Goal: Check status: Check status

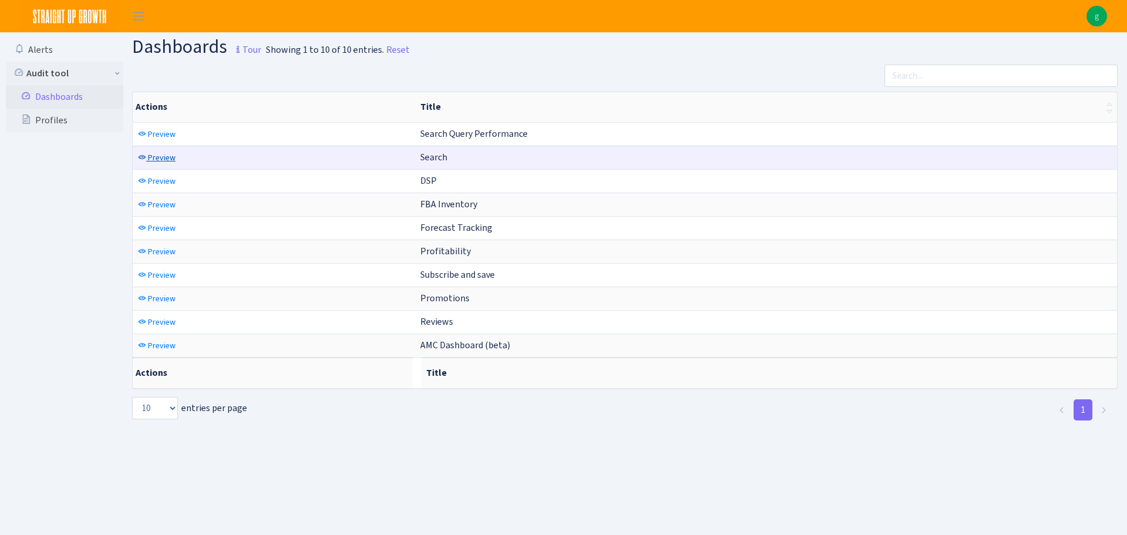
click at [160, 158] on span "Preview" at bounding box center [162, 157] width 28 height 11
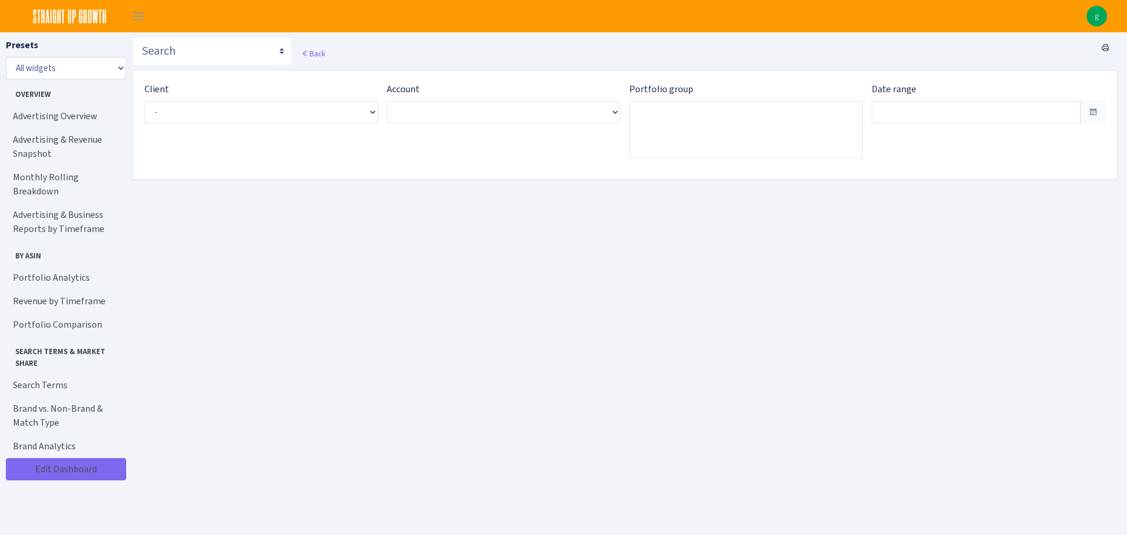
type input "[DATE] - [DATE]"
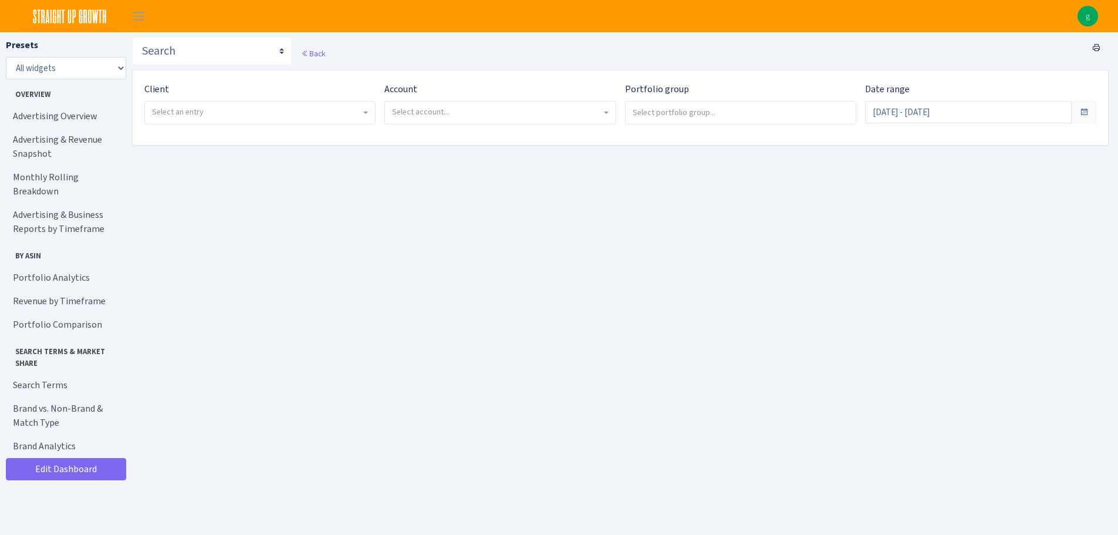
click at [268, 114] on span "Select an entry" at bounding box center [256, 112] width 209 height 12
select select "314"
select select
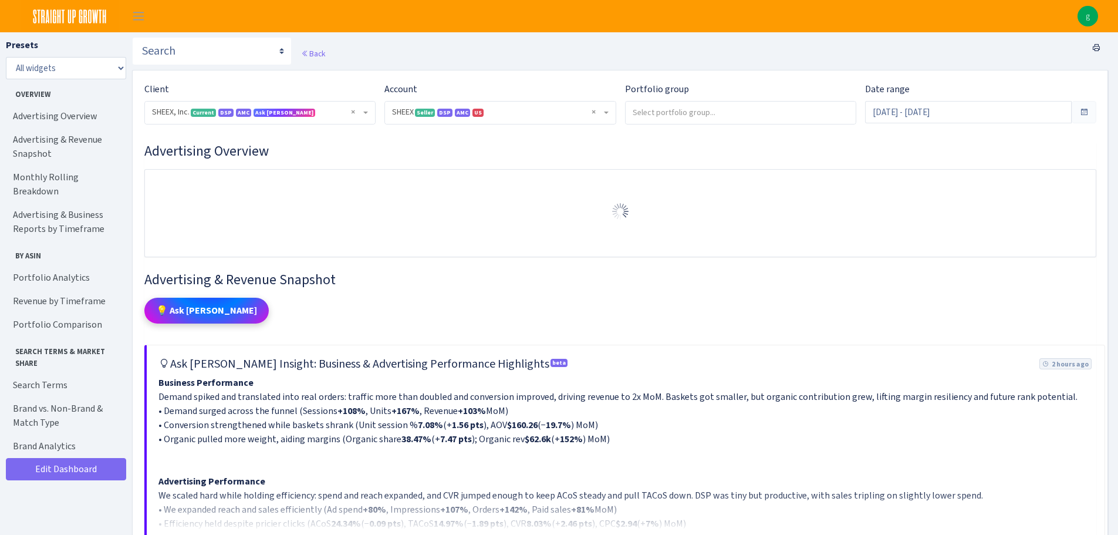
select select "2794563906483217"
click at [87, 214] on link "Advertising & Business Reports by Timeframe" at bounding box center [64, 222] width 117 height 38
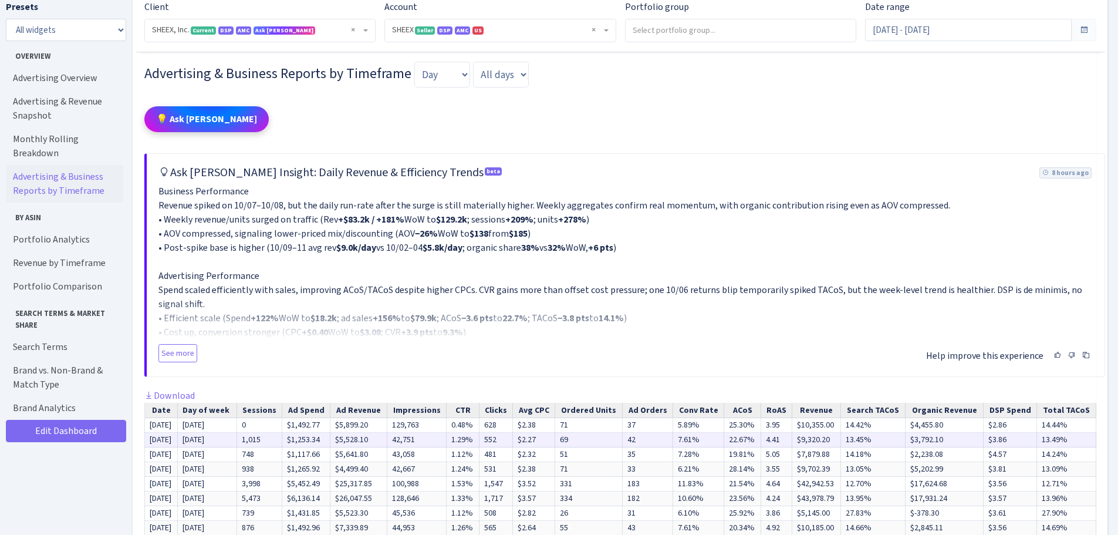
scroll to position [1326, 0]
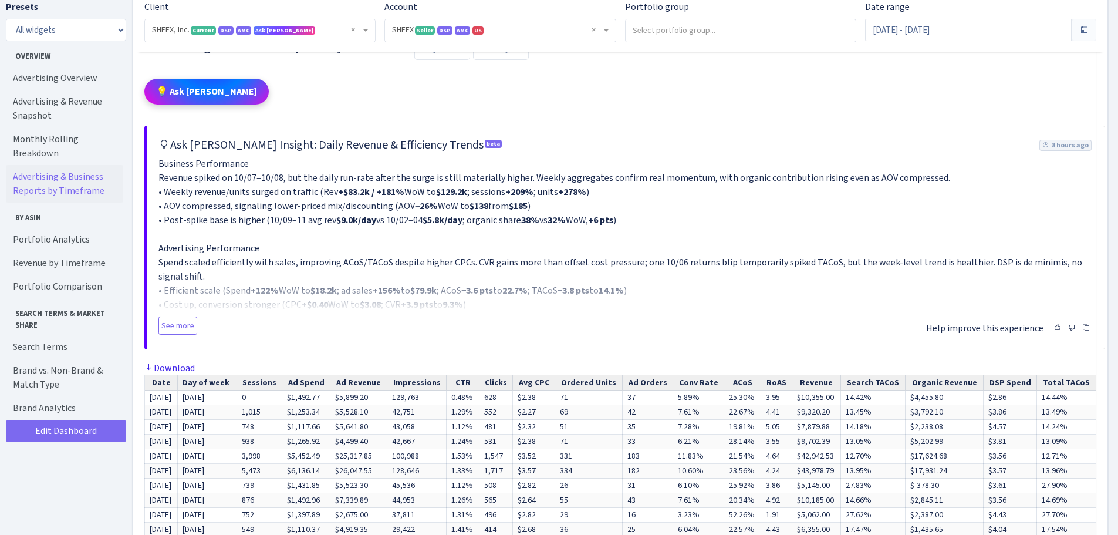
click at [175, 374] on link "Download" at bounding box center [169, 368] width 50 height 12
